Goal: Information Seeking & Learning: Learn about a topic

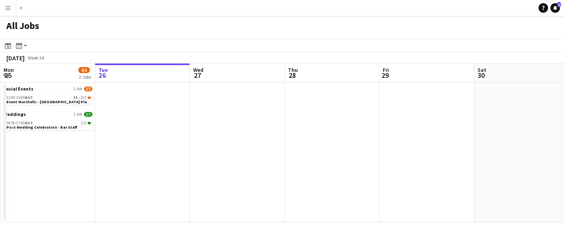
scroll to position [0, 176]
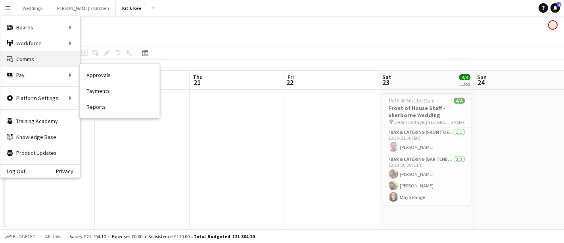
scroll to position [0, 272]
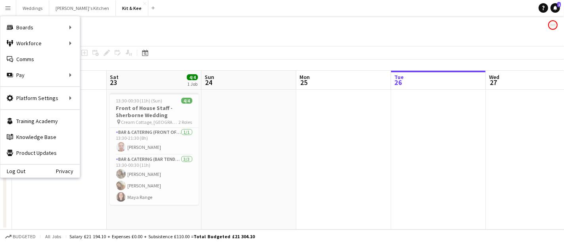
click at [112, 33] on app-page-menu "View Day view expanded Day view collapsed Month view Date picker Jump to [DATE]…" at bounding box center [282, 38] width 564 height 15
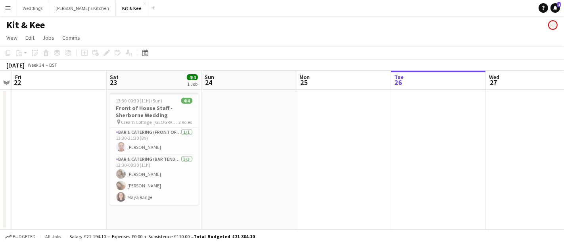
click at [16, 16] on div "Kit & Kee" at bounding box center [282, 23] width 564 height 15
click at [7, 7] on app-icon "Menu" at bounding box center [8, 8] width 6 height 6
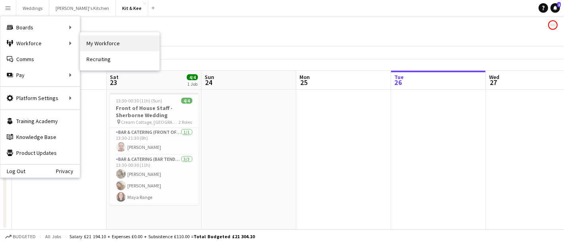
click at [96, 40] on link "My Workforce" at bounding box center [119, 43] width 79 height 16
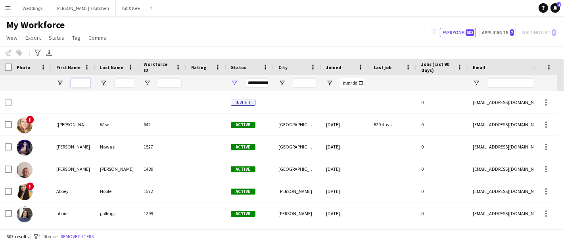
click at [74, 85] on input "First Name Filter Input" at bounding box center [81, 83] width 20 height 10
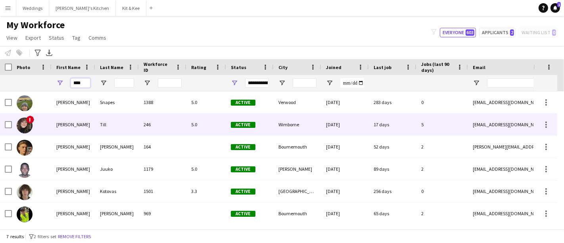
type input "****"
click at [86, 119] on div "[PERSON_NAME]" at bounding box center [74, 124] width 44 height 22
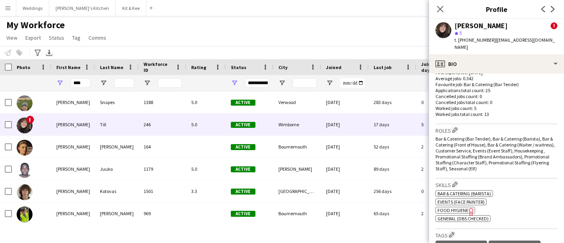
scroll to position [528, 0]
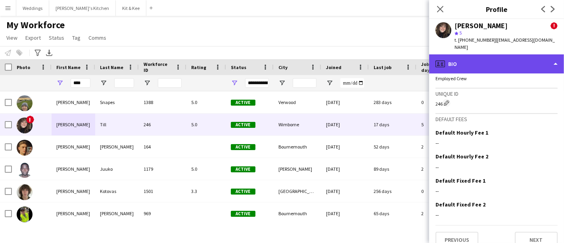
click at [501, 57] on div "profile Bio" at bounding box center [496, 63] width 135 height 19
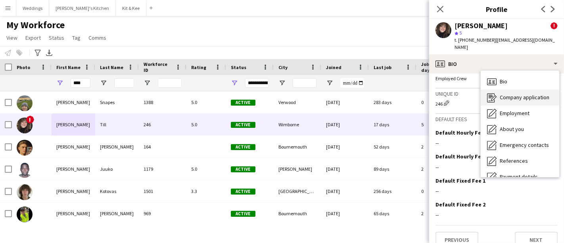
click at [503, 94] on span "Company application" at bounding box center [525, 97] width 50 height 7
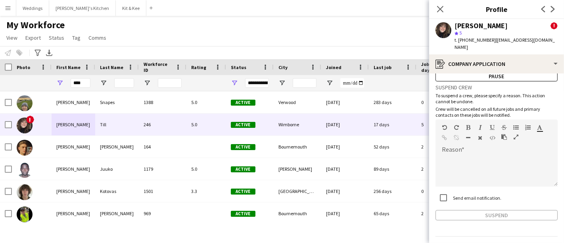
scroll to position [40, 0]
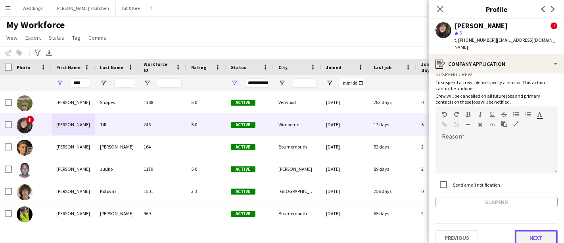
click at [525, 233] on button "Next" at bounding box center [536, 238] width 43 height 16
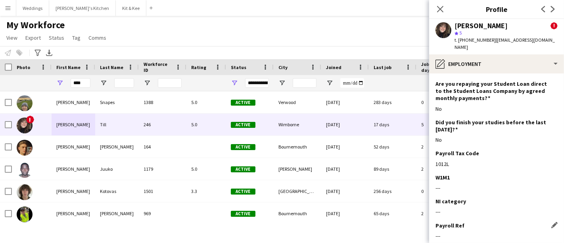
scroll to position [118, 0]
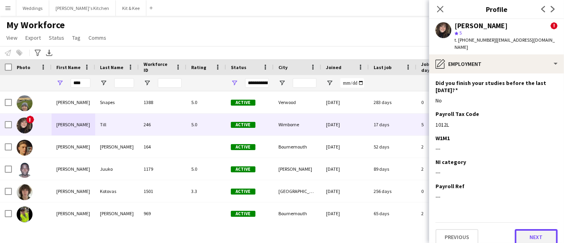
click at [524, 229] on button "Next" at bounding box center [536, 237] width 43 height 16
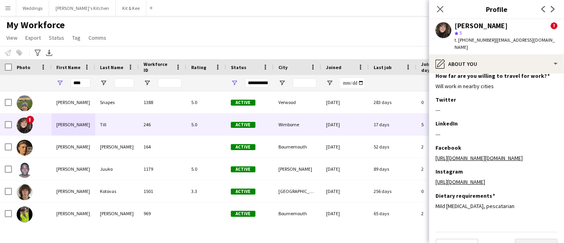
scroll to position [0, 0]
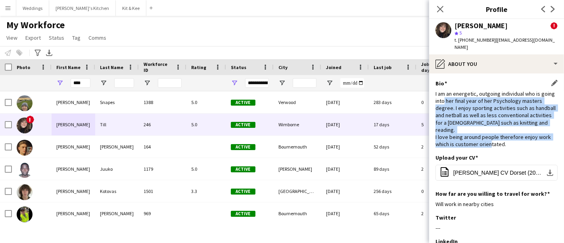
drag, startPoint x: 511, startPoint y: 133, endPoint x: 457, endPoint y: 94, distance: 66.4
click at [457, 94] on div "I am an energetic, outgoing individual who is going into her final year of her …" at bounding box center [496, 119] width 122 height 58
click at [487, 94] on div "I am an energetic, outgoing individual who is going into her final year of her …" at bounding box center [496, 119] width 122 height 58
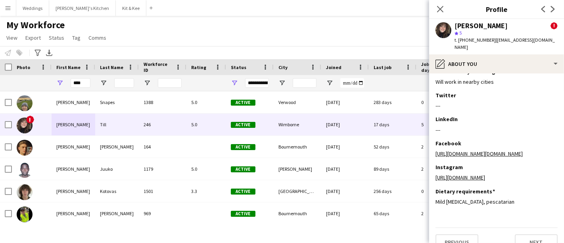
scroll to position [127, 0]
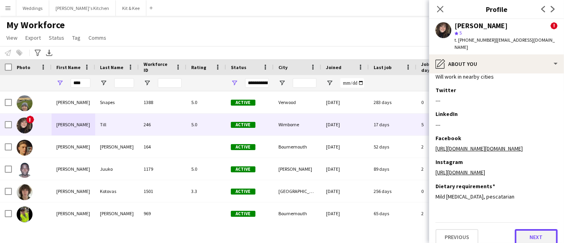
click at [533, 230] on button "Next" at bounding box center [536, 237] width 43 height 16
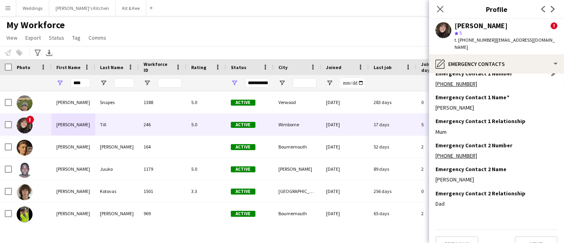
scroll to position [17, 0]
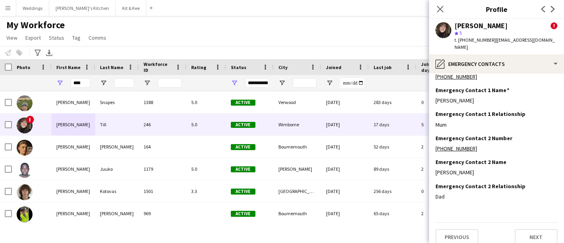
click at [493, 73] on div "[PHONE_NUMBER]" at bounding box center [496, 76] width 122 height 7
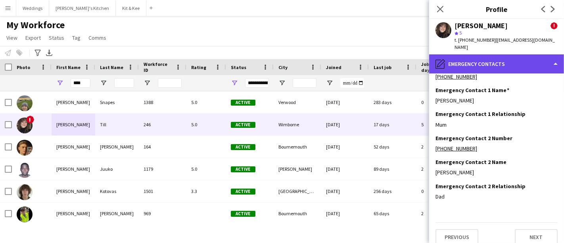
click at [495, 57] on div "pencil4 Emergency contacts" at bounding box center [496, 63] width 135 height 19
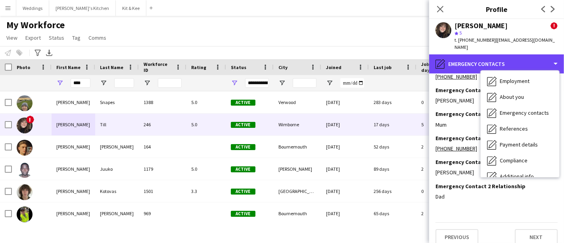
scroll to position [90, 0]
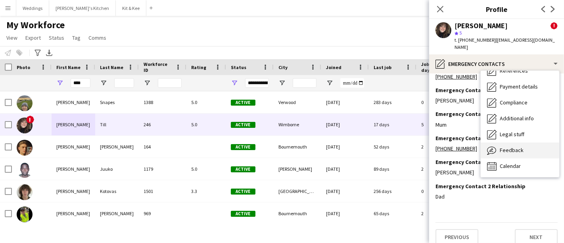
click at [496, 149] on div "Feedback Feedback" at bounding box center [520, 150] width 79 height 16
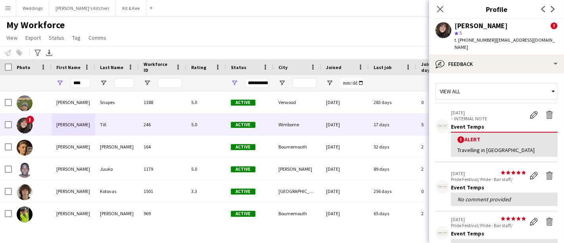
click at [496, 46] on div "[PERSON_NAME] ! star 5 t. [PHONE_NUMBER] | [EMAIL_ADDRESS][DOMAIN_NAME]" at bounding box center [496, 36] width 135 height 35
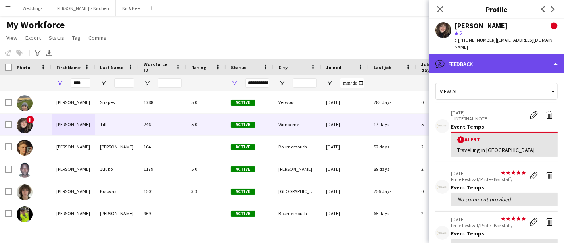
click at [496, 54] on div "bubble-pencil Feedback" at bounding box center [496, 63] width 135 height 19
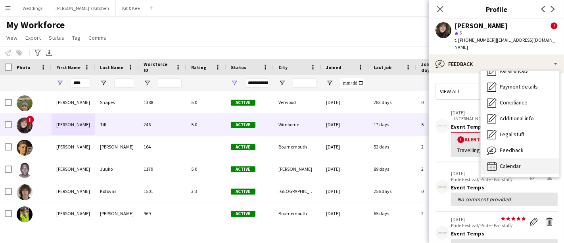
click at [515, 158] on div "Calendar Calendar" at bounding box center [520, 166] width 79 height 16
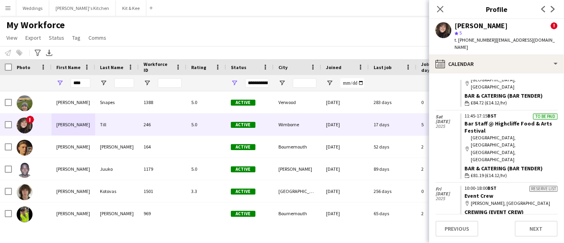
scroll to position [220, 0]
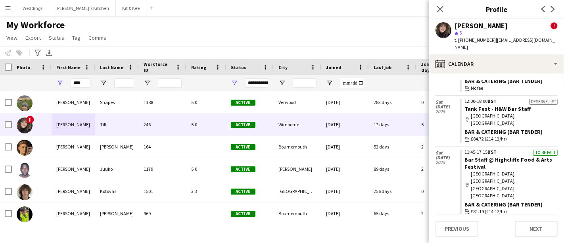
drag, startPoint x: 107, startPoint y: 27, endPoint x: 110, endPoint y: 23, distance: 5.3
click at [106, 27] on h1 "My Workforce" at bounding box center [57, 25] width 114 height 12
